Goal: Find specific page/section: Find specific page/section

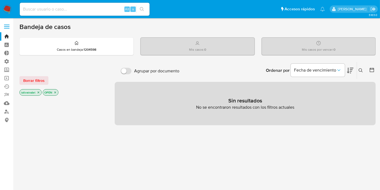
click at [7, 25] on span at bounding box center [6, 24] width 5 height 1
click at [0, 0] on input "checkbox" at bounding box center [0, 0] width 0 height 0
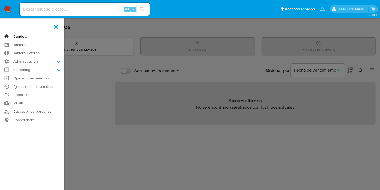
click at [26, 36] on link "Bandeja" at bounding box center [32, 36] width 64 height 8
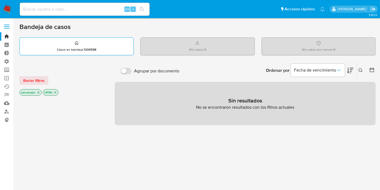
click at [86, 47] on strong "1204598" at bounding box center [90, 49] width 13 height 5
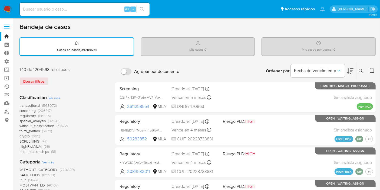
click at [86, 48] on strong "1204598" at bounding box center [90, 49] width 13 height 5
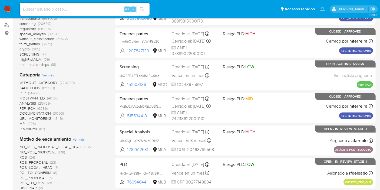
scroll to position [30, 0]
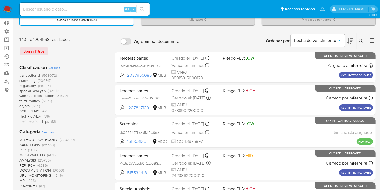
click at [37, 75] on span "transactional" at bounding box center [29, 75] width 21 height 5
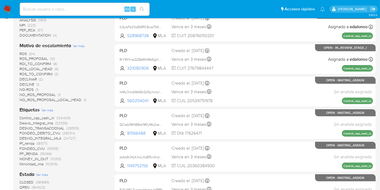
drag, startPoint x: 100, startPoint y: 48, endPoint x: 99, endPoint y: 69, distance: 20.6
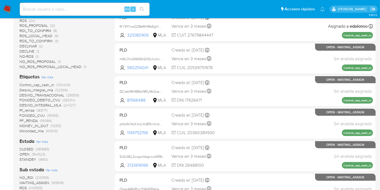
drag, startPoint x: 101, startPoint y: 59, endPoint x: 89, endPoint y: 79, distance: 23.3
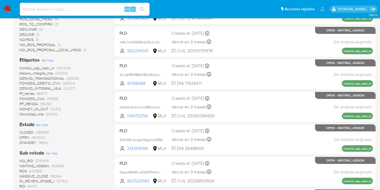
drag, startPoint x: 88, startPoint y: 71, endPoint x: 87, endPoint y: 94, distance: 23.3
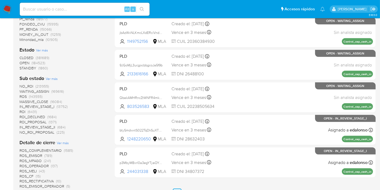
scroll to position [231, 0]
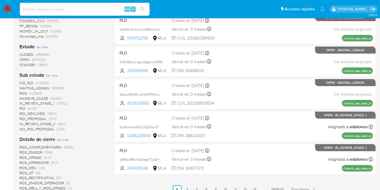
drag, startPoint x: 90, startPoint y: 88, endPoint x: 90, endPoint y: 101, distance: 13.8
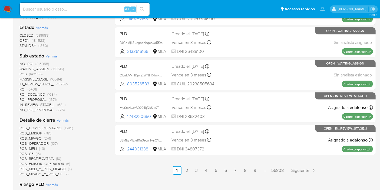
drag, startPoint x: 98, startPoint y: 84, endPoint x: 95, endPoint y: 96, distance: 12.2
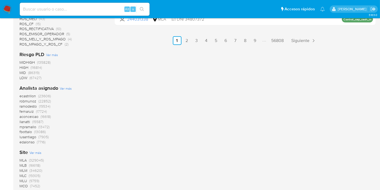
scroll to position [431, 0]
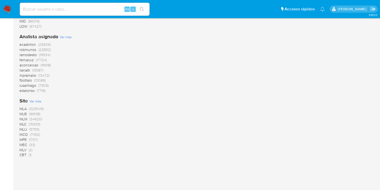
click at [29, 109] on span "(329045)" at bounding box center [36, 108] width 15 height 5
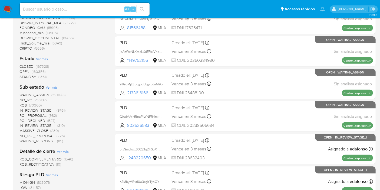
drag, startPoint x: 101, startPoint y: 91, endPoint x: 98, endPoint y: 101, distance: 10.8
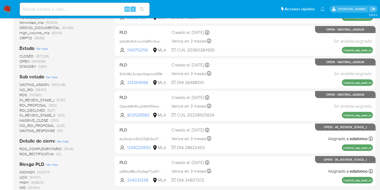
drag, startPoint x: 90, startPoint y: 92, endPoint x: 93, endPoint y: 104, distance: 12.5
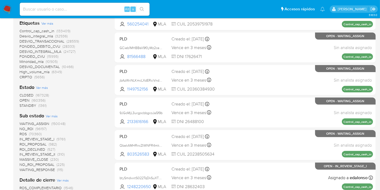
drag, startPoint x: 82, startPoint y: 123, endPoint x: 83, endPoint y: 134, distance: 11.5
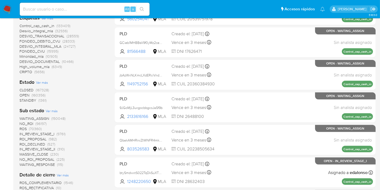
drag, startPoint x: 91, startPoint y: 122, endPoint x: 158, endPoint y: 120, distance: 67.1
